Goal: Transaction & Acquisition: Subscribe to service/newsletter

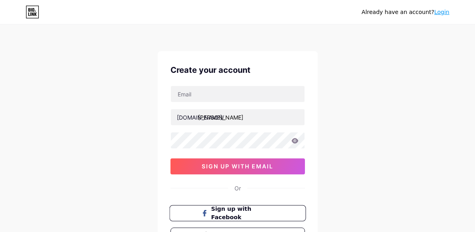
scroll to position [48, 0]
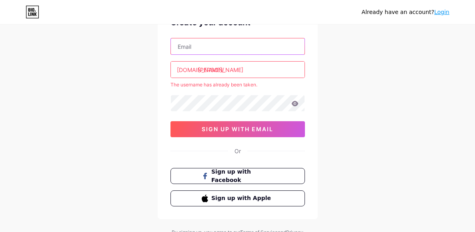
click at [193, 53] on input "text" at bounding box center [238, 46] width 134 height 16
type input "[EMAIL_ADDRESS][DOMAIN_NAME]"
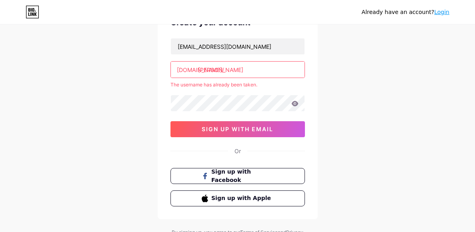
click at [222, 70] on input "[PERSON_NAME]" at bounding box center [238, 70] width 134 height 16
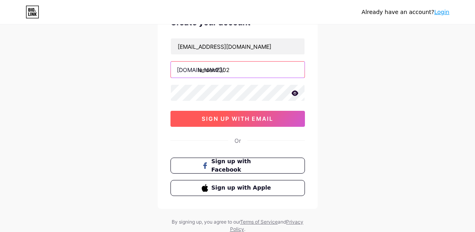
type input "landon2302"
click at [206, 116] on span "sign up with email" at bounding box center [238, 118] width 72 height 7
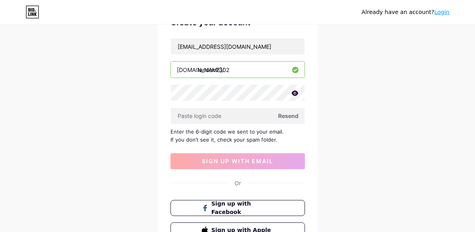
click at [295, 116] on span "Resend" at bounding box center [288, 116] width 20 height 8
click at [137, 178] on div "Already have an account? Login Create your account gibsonld@students.hcps.us bi…" at bounding box center [237, 126] width 475 height 348
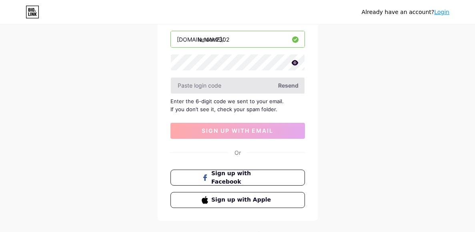
scroll to position [64, 0]
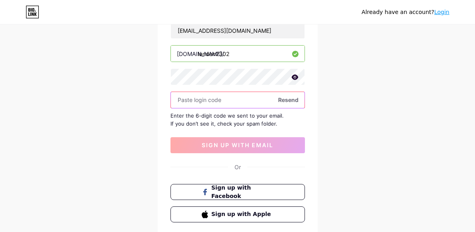
click at [235, 94] on input "text" at bounding box center [238, 100] width 134 height 16
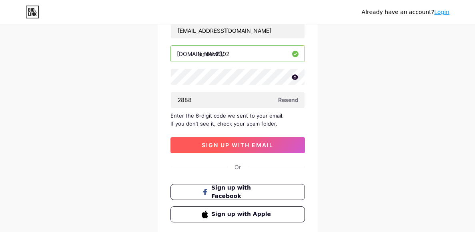
click at [229, 142] on span "sign up with email" at bounding box center [238, 145] width 72 height 7
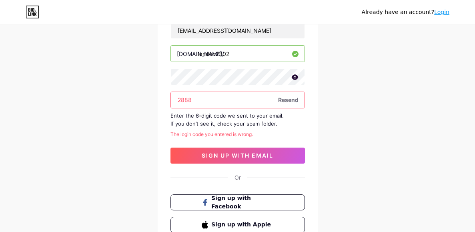
click at [203, 100] on input "2888" at bounding box center [238, 100] width 134 height 16
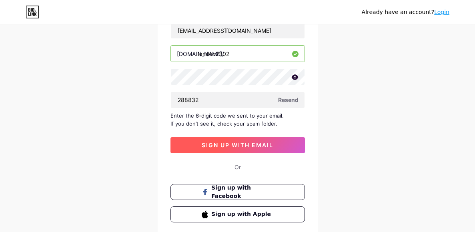
click at [200, 141] on button "sign up with email" at bounding box center [237, 145] width 134 height 16
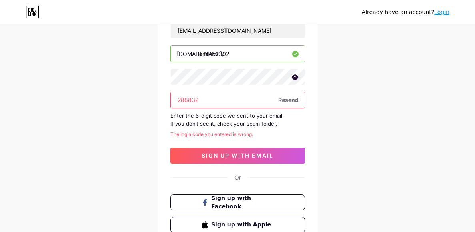
click at [211, 99] on input "288832" at bounding box center [238, 100] width 134 height 16
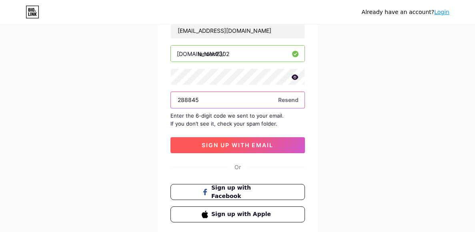
type input "288845"
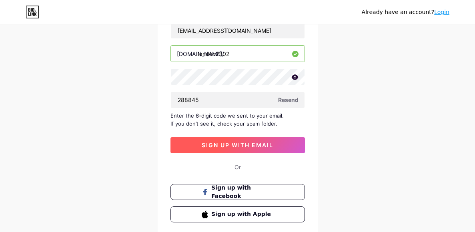
click at [207, 142] on span "sign up with email" at bounding box center [238, 145] width 72 height 7
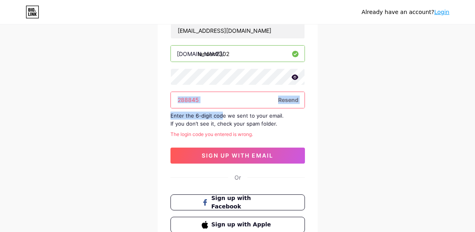
drag, startPoint x: 220, startPoint y: 108, endPoint x: 201, endPoint y: 100, distance: 21.2
click at [201, 100] on div "gibsonld@students.hcps.us bio.link/ landon2302 288845 Resend Enter the 6-digit …" at bounding box center [237, 93] width 134 height 142
drag, startPoint x: 201, startPoint y: 100, endPoint x: 138, endPoint y: 94, distance: 63.5
click at [138, 94] on div "Already have an account? Login Create your account gibsonld@students.hcps.us bi…" at bounding box center [237, 115] width 475 height 359
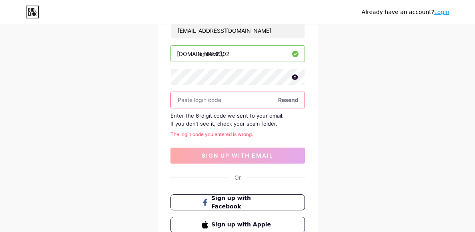
click at [448, 14] on link "Login" at bounding box center [441, 12] width 15 height 6
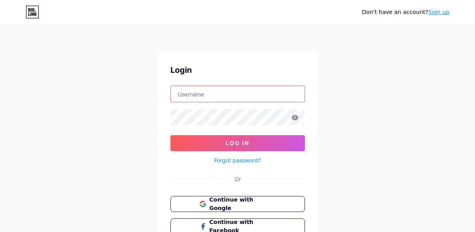
type input "[EMAIL_ADDRESS][DOMAIN_NAME]"
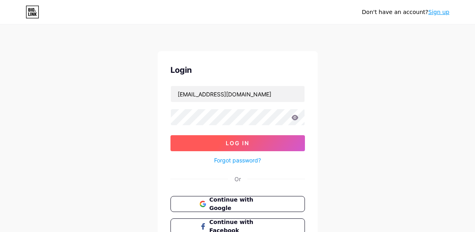
click at [210, 145] on button "Log In" at bounding box center [237, 143] width 134 height 16
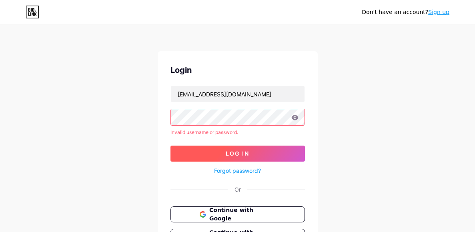
click at [210, 150] on button "Log In" at bounding box center [237, 154] width 134 height 16
click at [226, 150] on span "Log In" at bounding box center [238, 153] width 24 height 7
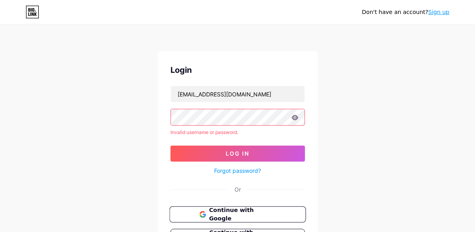
click at [221, 211] on span "Continue with Google" at bounding box center [242, 214] width 67 height 17
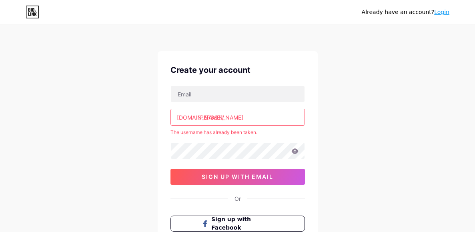
click at [36, 14] on icon at bounding box center [35, 14] width 2 height 4
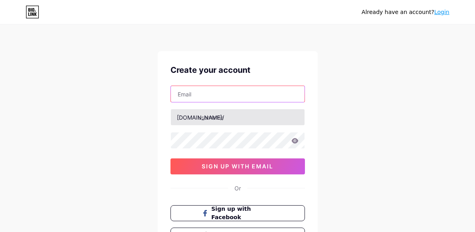
type input "[EMAIL_ADDRESS][DOMAIN_NAME]"
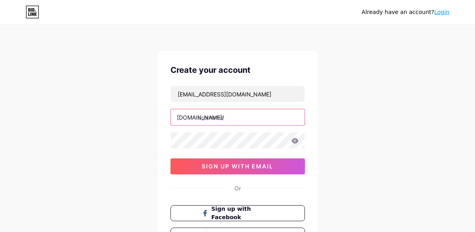
click at [258, 124] on input "text" at bounding box center [238, 117] width 134 height 16
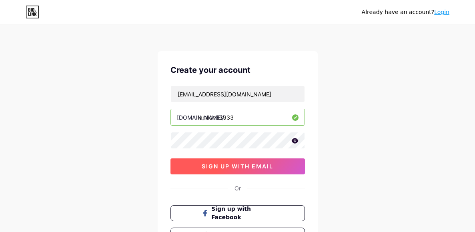
type input "landon33933"
click at [251, 163] on span "sign up with email" at bounding box center [238, 166] width 72 height 7
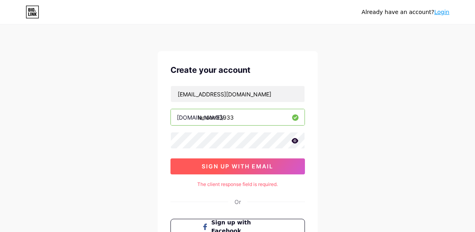
click at [250, 169] on button "sign up with email" at bounding box center [237, 166] width 134 height 16
click at [230, 168] on span "sign up with email" at bounding box center [238, 166] width 72 height 7
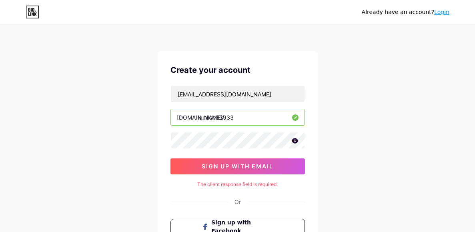
click at [140, 176] on div "Already have an account? Login Create your account [EMAIL_ADDRESS][DOMAIN_NAME]…" at bounding box center [237, 160] width 475 height 320
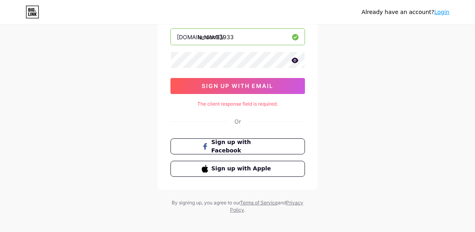
scroll to position [87, 0]
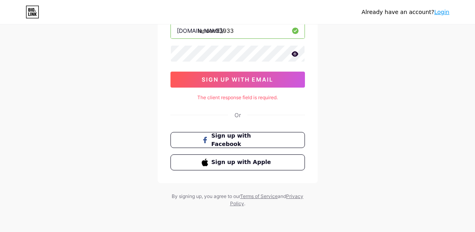
click at [295, 52] on icon at bounding box center [294, 53] width 7 height 5
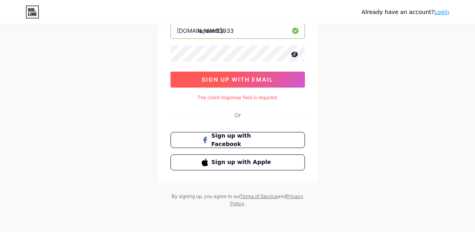
click at [270, 86] on button "sign up with email" at bounding box center [237, 80] width 134 height 16
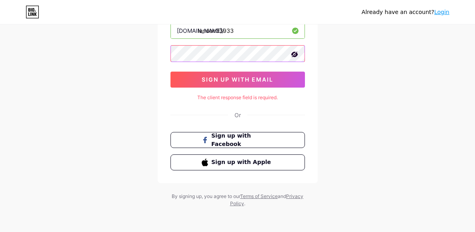
click at [120, 56] on div "Already have an account? Login Create your account [EMAIL_ADDRESS][DOMAIN_NAME]…" at bounding box center [237, 73] width 475 height 320
click at [78, 43] on div "Already have an account? Login Create your account [EMAIL_ADDRESS][DOMAIN_NAME]…" at bounding box center [237, 73] width 475 height 320
click at [237, 157] on button "Sign up with Apple" at bounding box center [237, 162] width 136 height 16
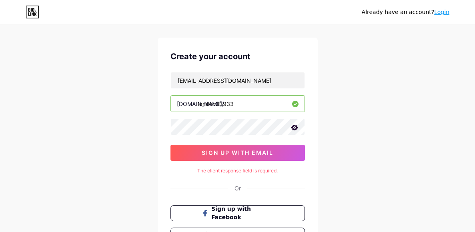
scroll to position [7, 0]
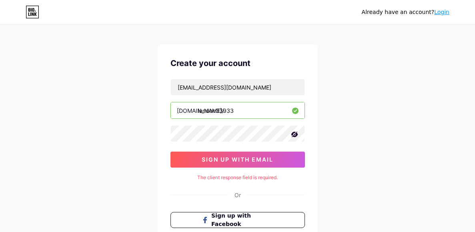
click at [254, 167] on div "Create your account [EMAIL_ADDRESS][DOMAIN_NAME] [DOMAIN_NAME]/ landon33933 sig…" at bounding box center [238, 153] width 160 height 219
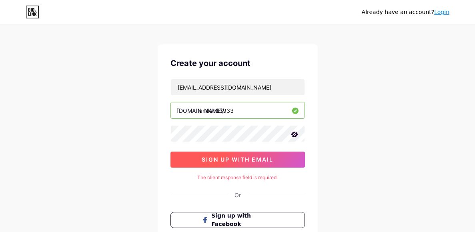
click at [255, 161] on span "sign up with email" at bounding box center [238, 159] width 72 height 7
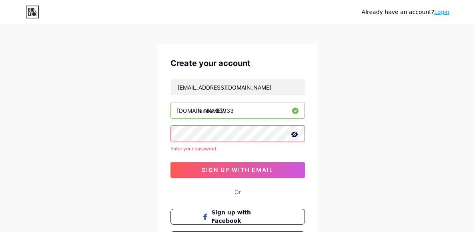
click at [298, 107] on input "landon33933" at bounding box center [238, 110] width 134 height 16
